Goal: Book appointment/travel/reservation

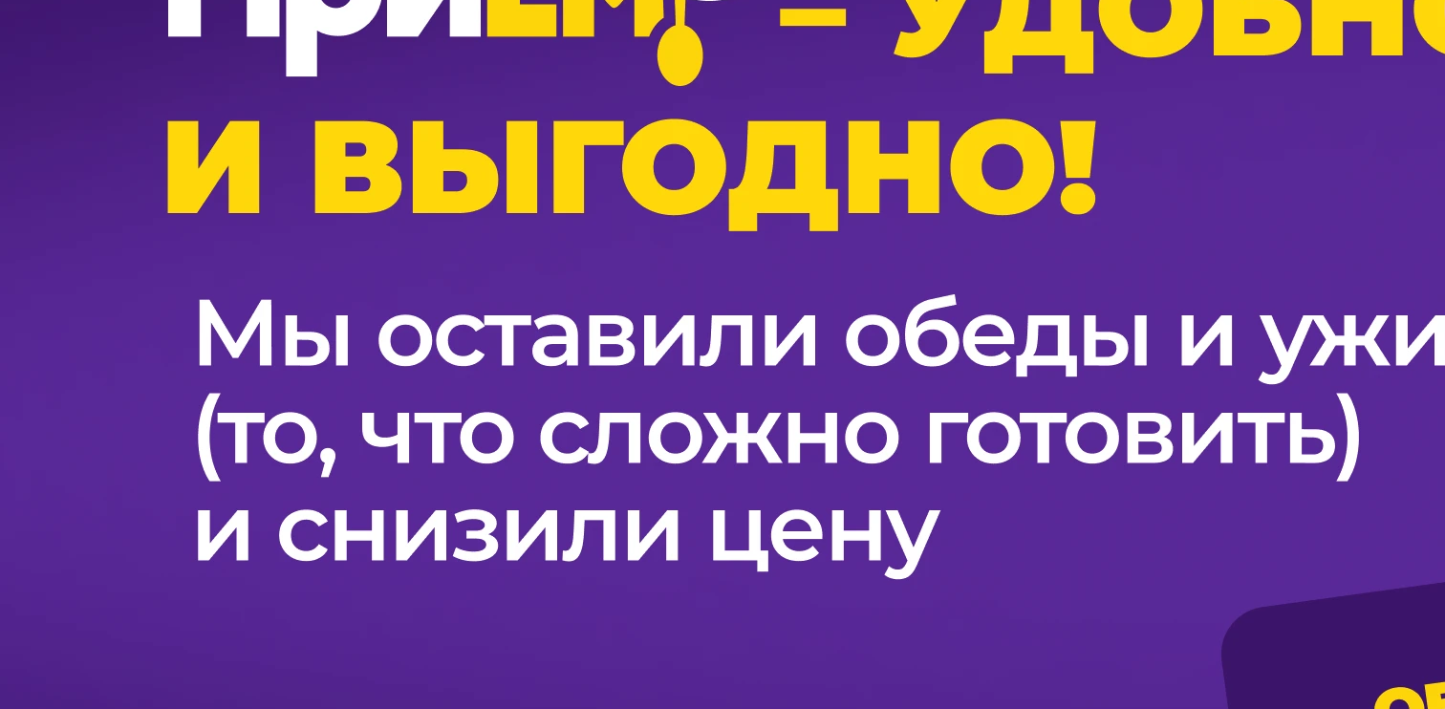
scroll to position [1476, 0]
